Goal: Find specific page/section: Find specific page/section

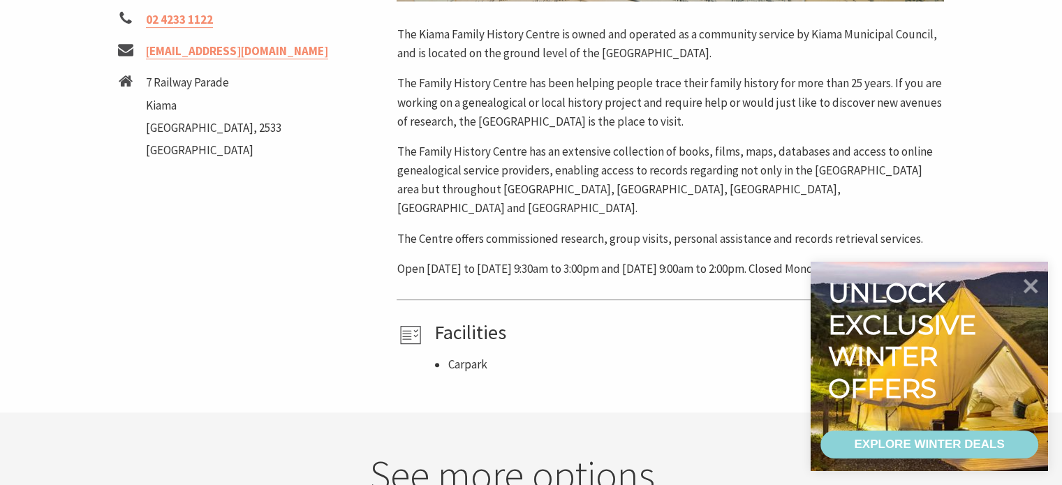
scroll to position [629, 0]
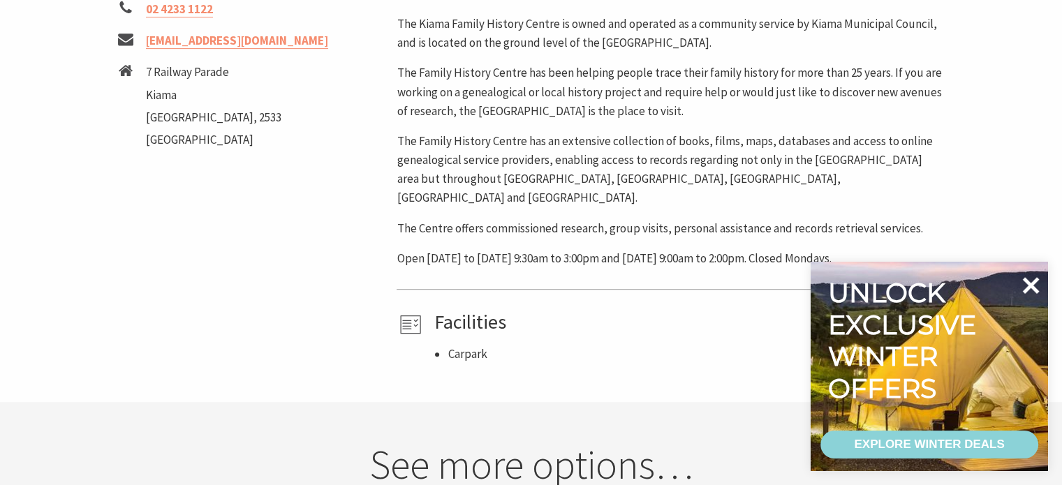
click at [1027, 284] on icon at bounding box center [1031, 285] width 17 height 17
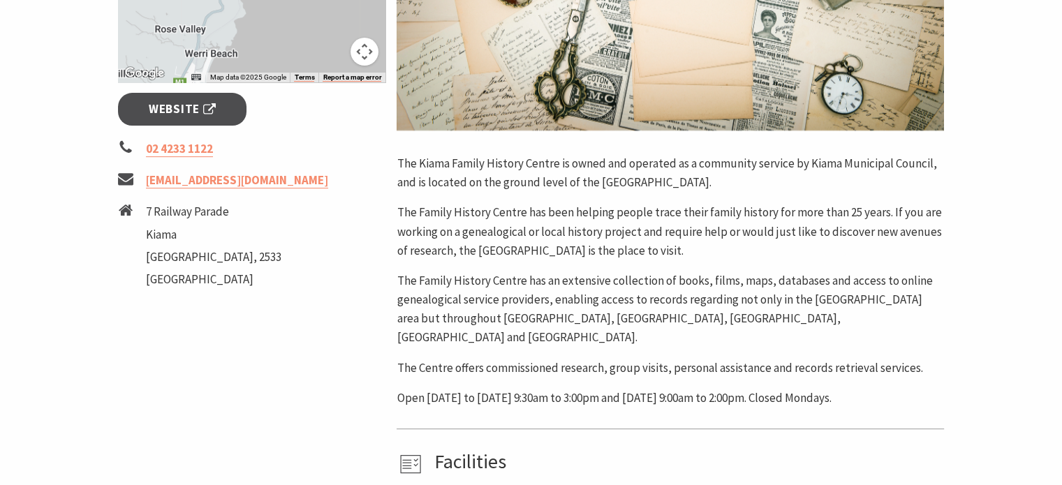
scroll to position [419, 0]
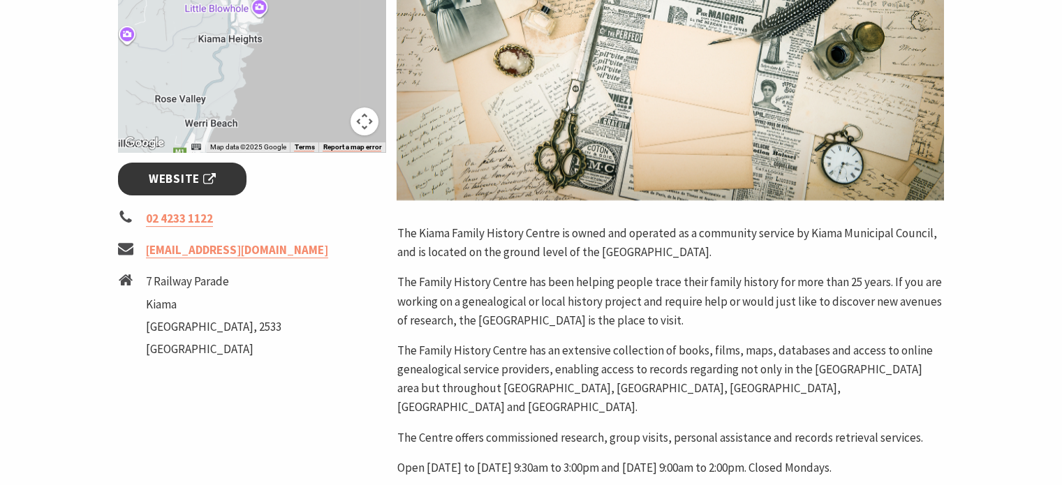
click at [173, 179] on span "Website" at bounding box center [182, 179] width 67 height 19
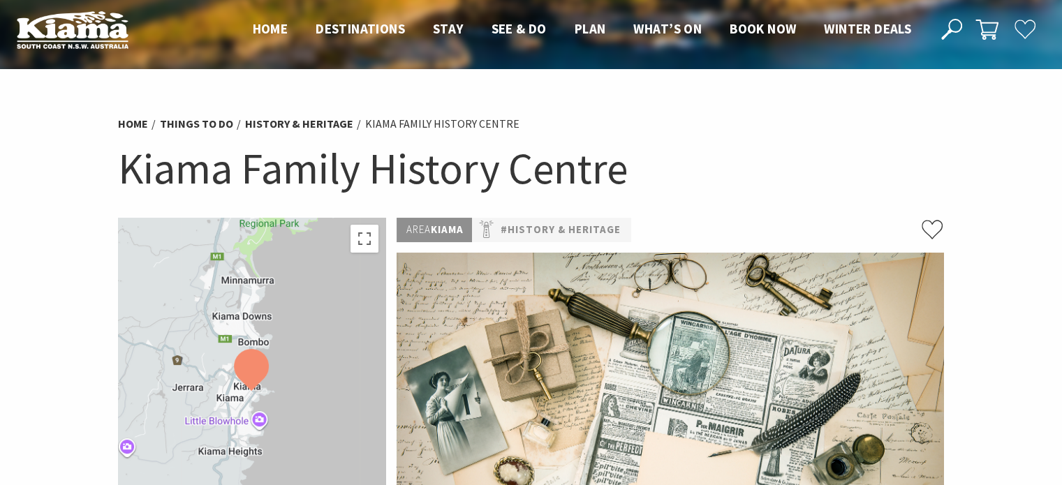
scroll to position [0, 0]
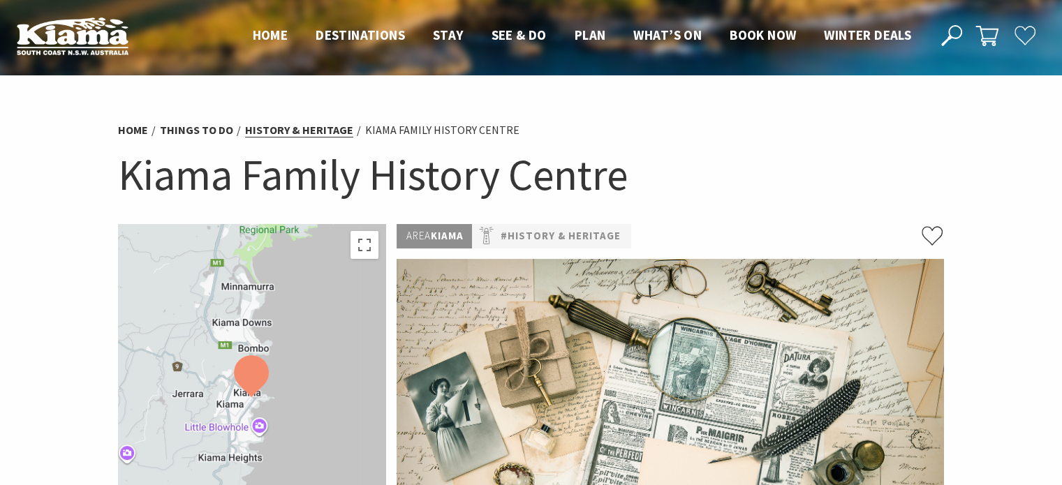
click at [265, 128] on link "History & Heritage" at bounding box center [299, 130] width 108 height 15
